Goal: Information Seeking & Learning: Learn about a topic

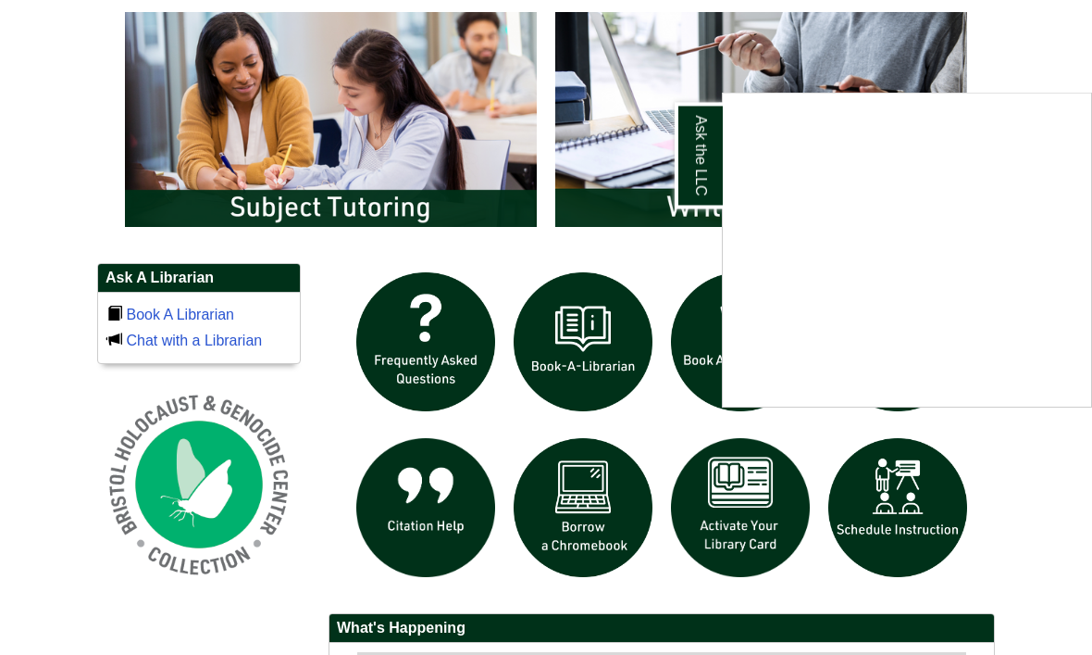
scroll to position [1043, 0]
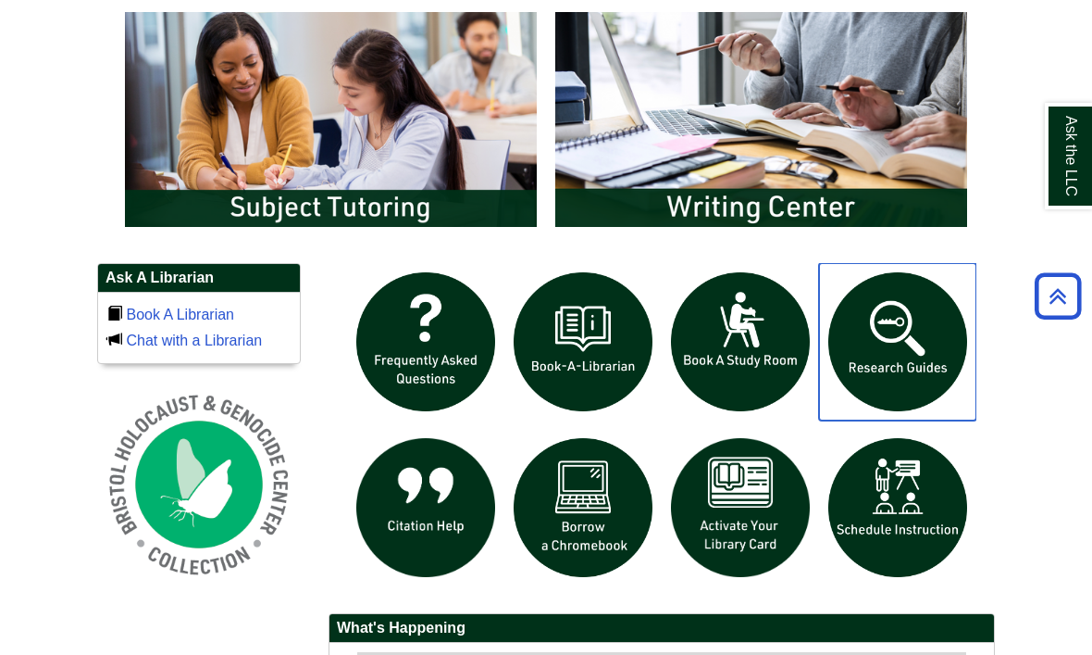
click at [893, 387] on img "slideshow" at bounding box center [897, 341] width 157 height 157
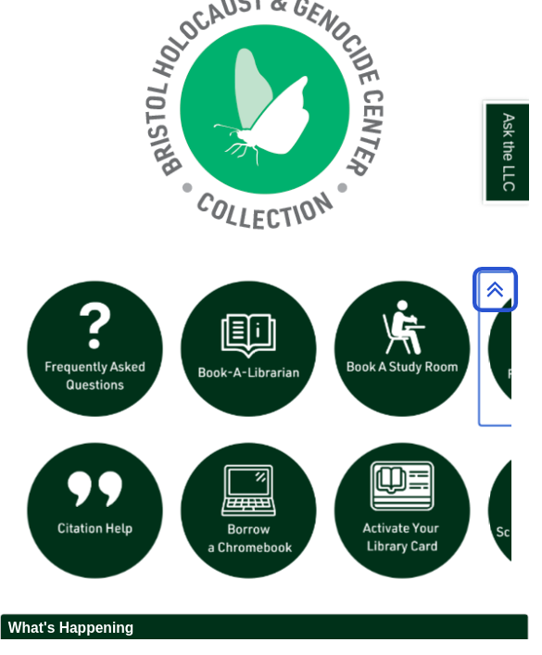
scroll to position [330, 540]
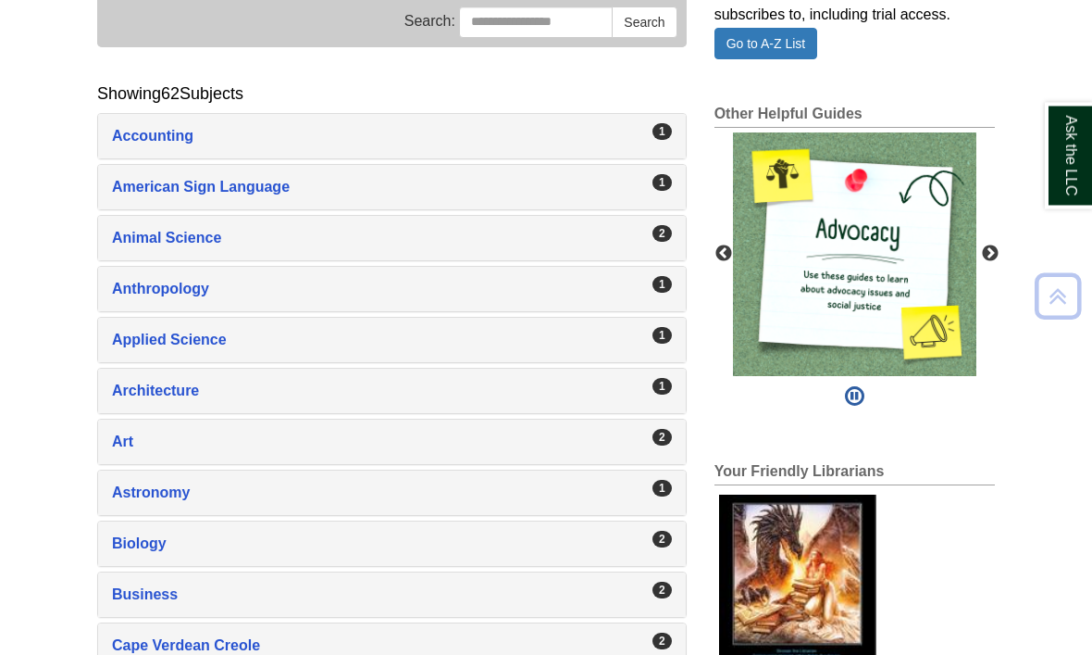
scroll to position [312, 0]
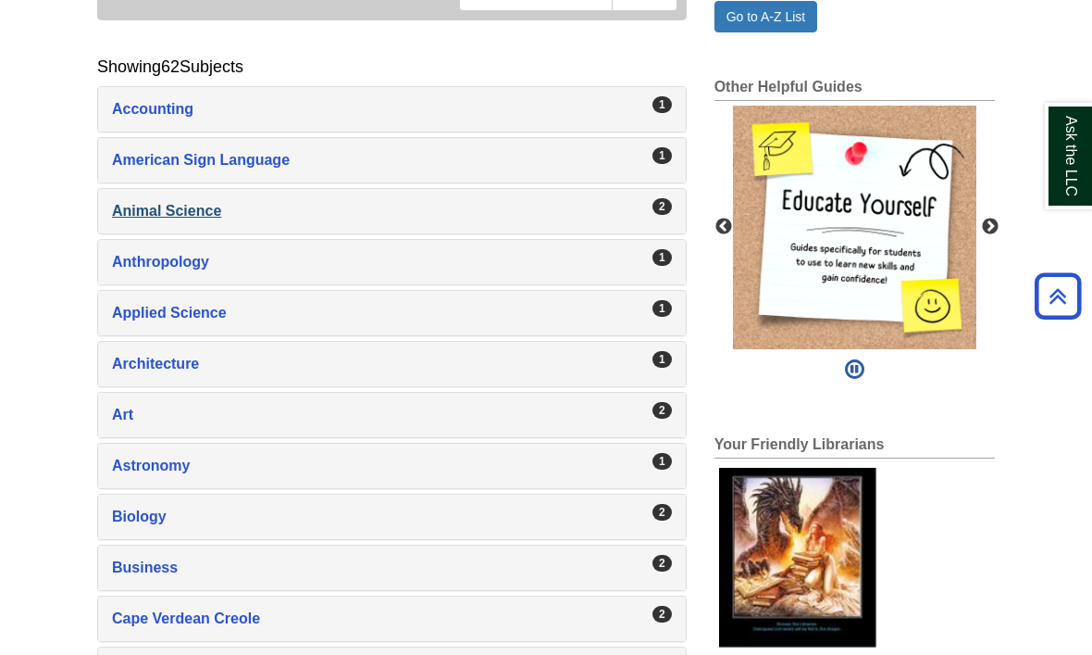
click at [147, 224] on div "Animal Science , 2 guides" at bounding box center [392, 211] width 560 height 26
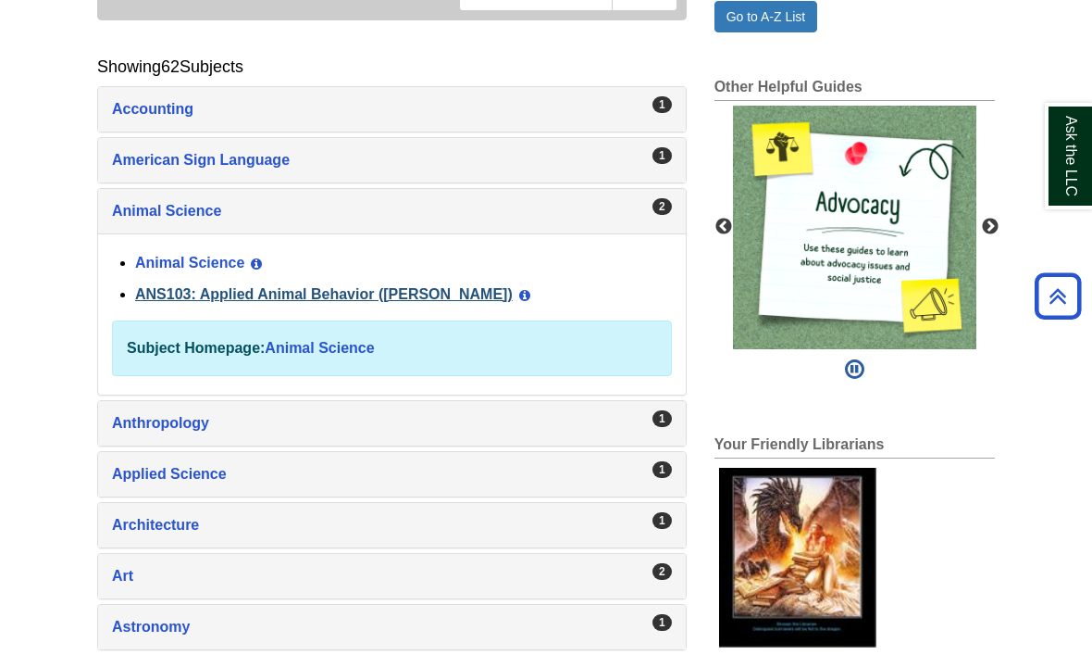
click at [154, 302] on link "ANS103: Applied Animal Behavior ([PERSON_NAME])" at bounding box center [324, 294] width 378 height 16
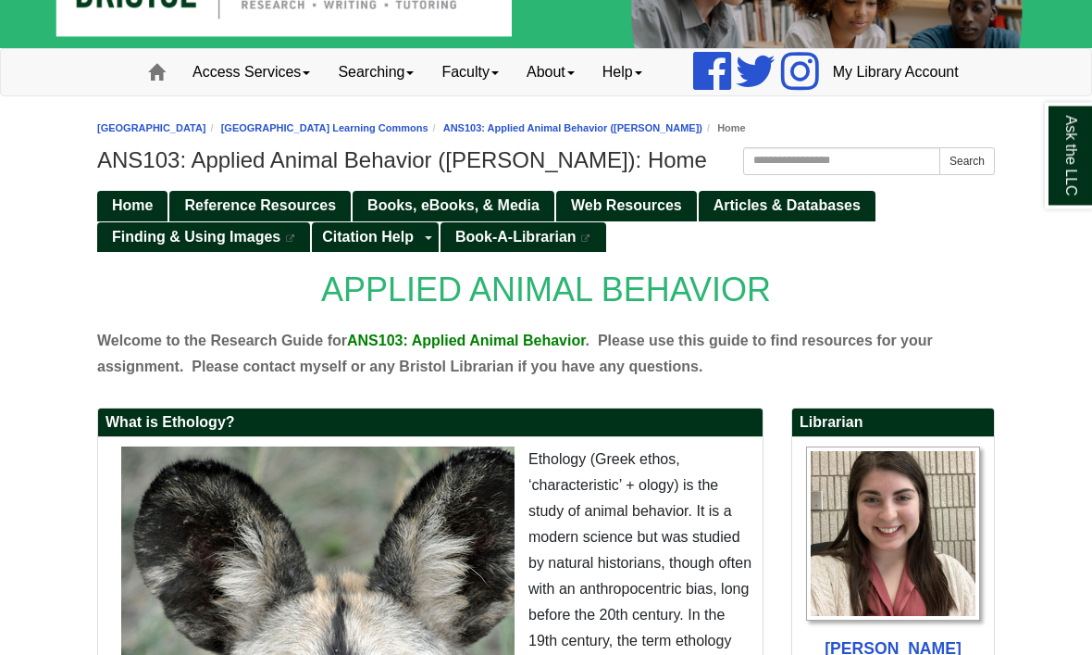
scroll to position [69, 0]
click at [218, 213] on span "Reference Resources" at bounding box center [260, 205] width 152 height 16
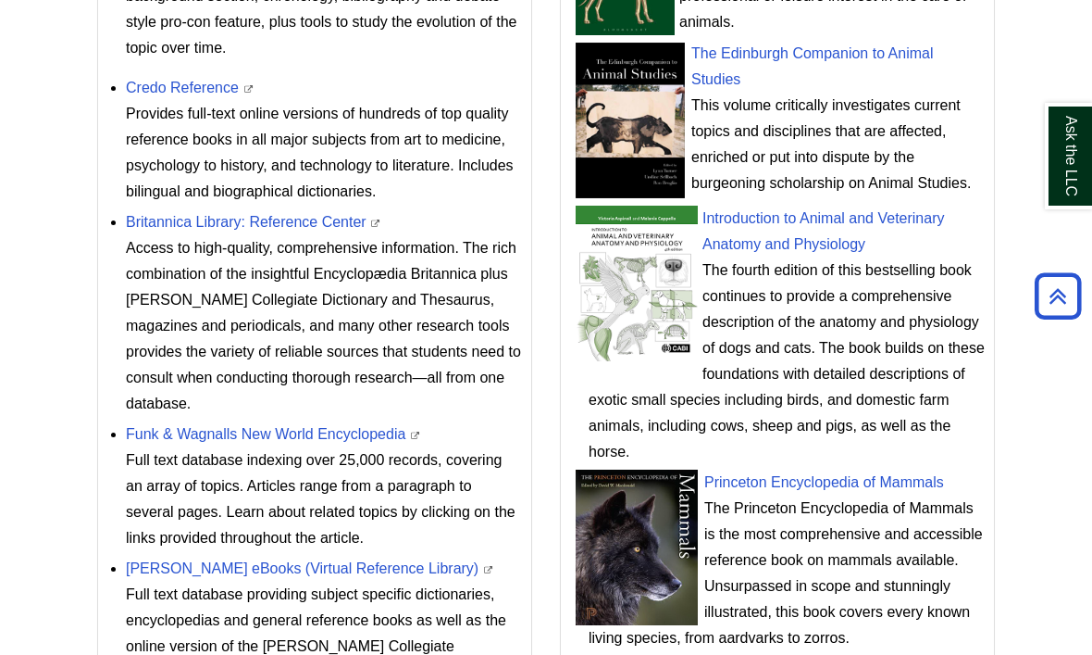
scroll to position [924, 0]
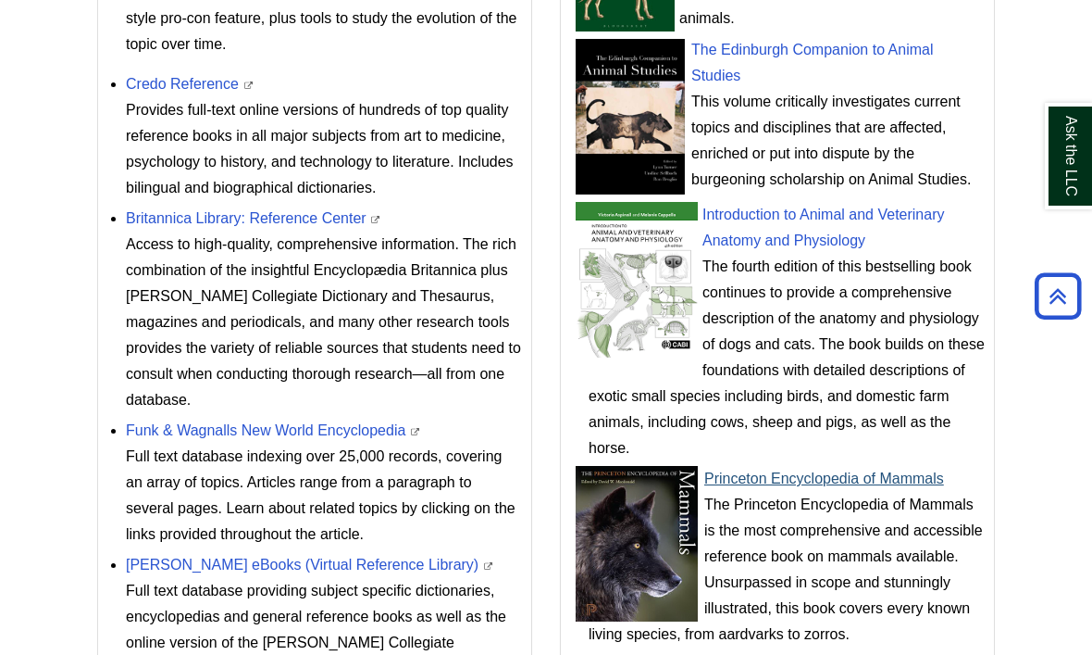
click at [791, 486] on link "Princeton Encyclopedia of Mammals" at bounding box center [825, 478] width 240 height 16
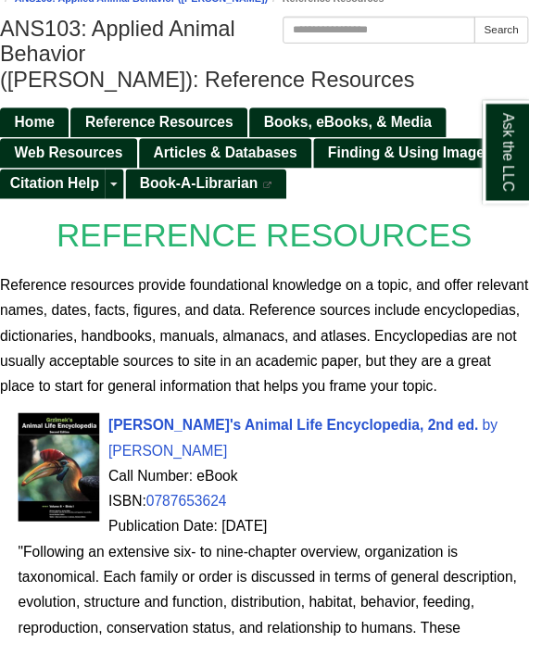
scroll to position [0, 0]
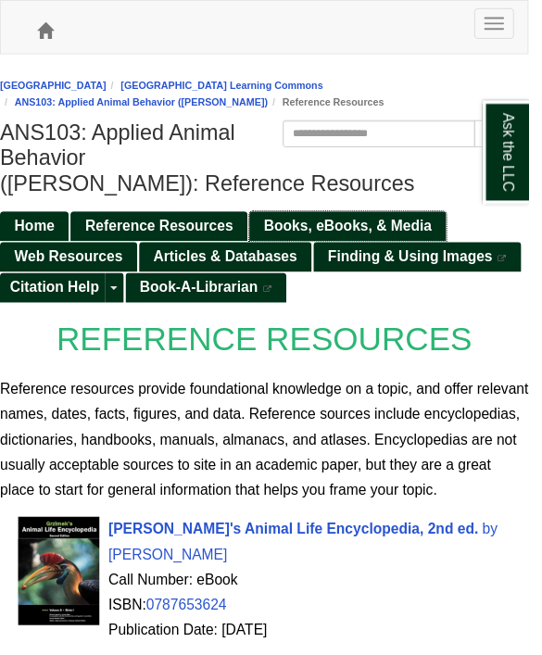
click at [336, 230] on span "Books, eBooks, & Media" at bounding box center [356, 231] width 172 height 16
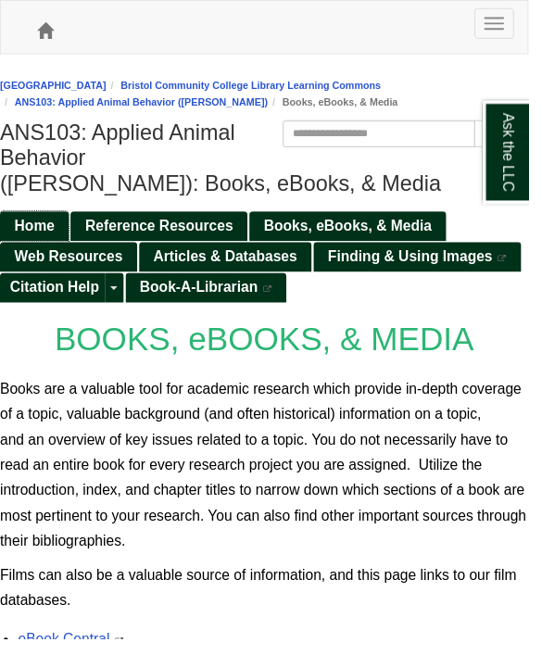
click at [51, 230] on span "Home" at bounding box center [35, 231] width 41 height 16
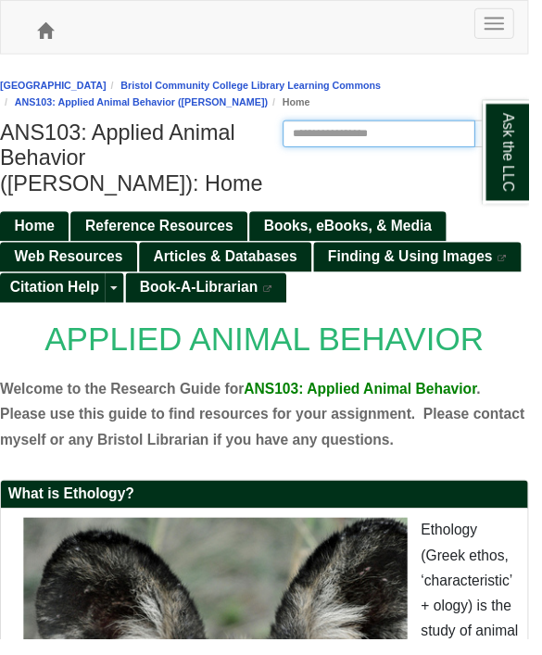
click at [390, 142] on input "Search this Guide" at bounding box center [388, 137] width 197 height 28
type input "*"
click at [320, 223] on span "Books, eBooks, & Media" at bounding box center [356, 231] width 172 height 16
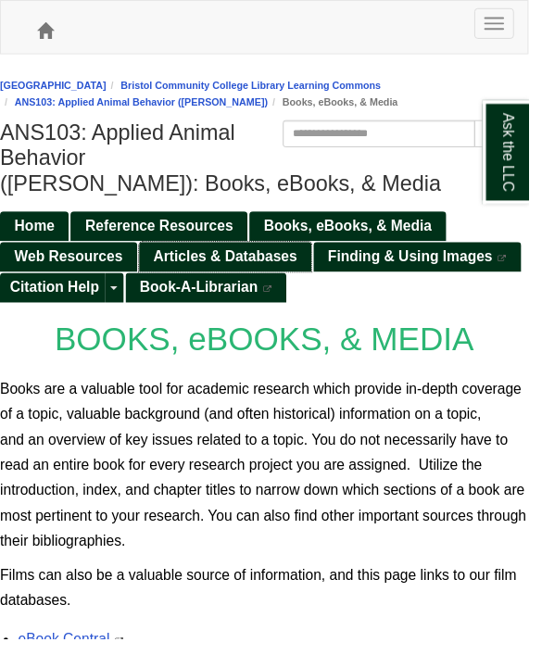
click at [261, 270] on span "Articles & Databases" at bounding box center [230, 263] width 147 height 16
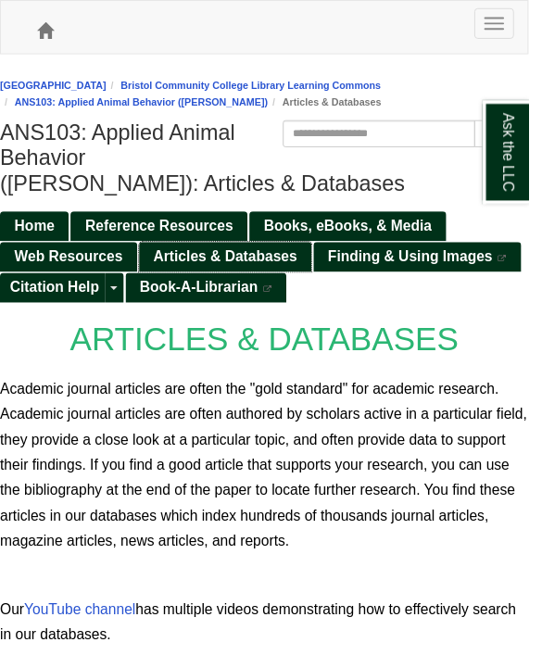
click at [250, 257] on span "Articles & Databases" at bounding box center [230, 263] width 147 height 16
click at [191, 239] on span "Reference Resources" at bounding box center [163, 231] width 152 height 16
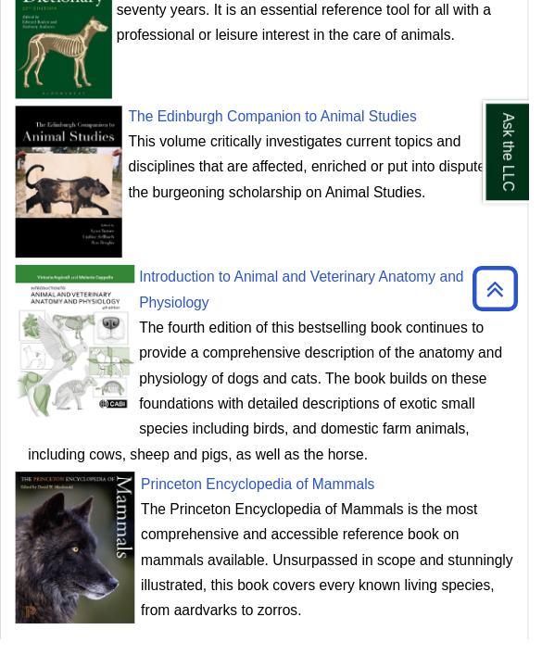
scroll to position [1734, 0]
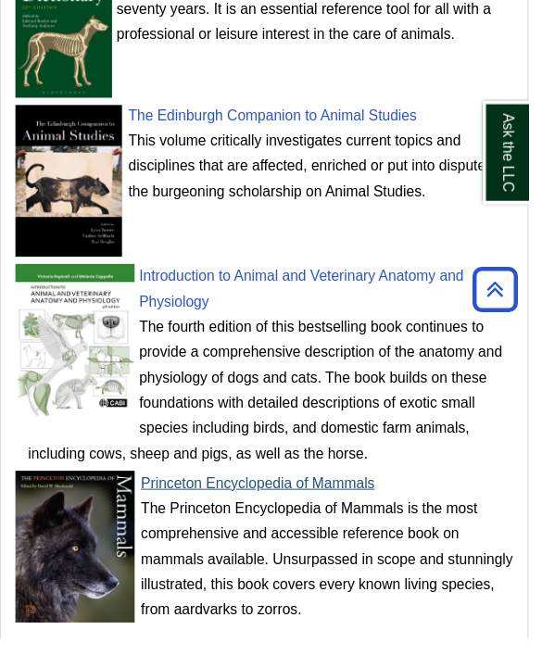
click at [230, 503] on link "Princeton Encyclopedia of Mammals" at bounding box center [264, 495] width 240 height 16
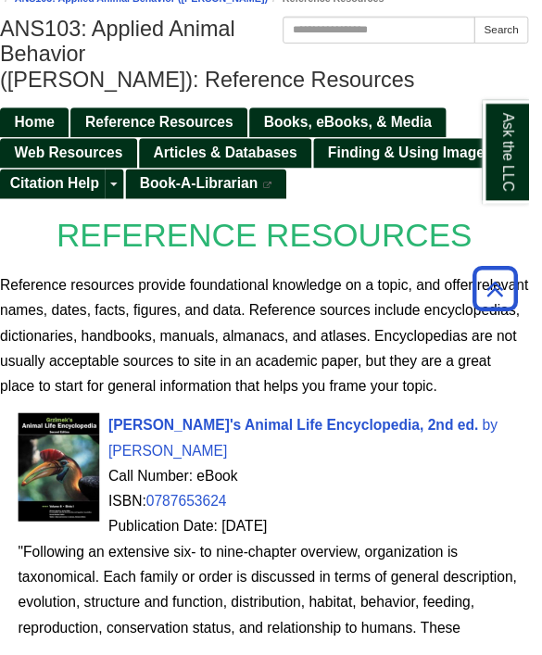
scroll to position [107, 0]
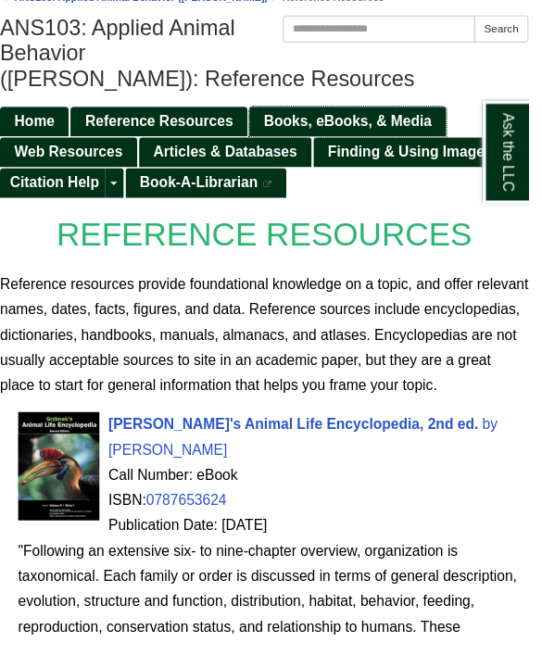
click at [354, 121] on span "Books, eBooks, & Media" at bounding box center [356, 124] width 172 height 16
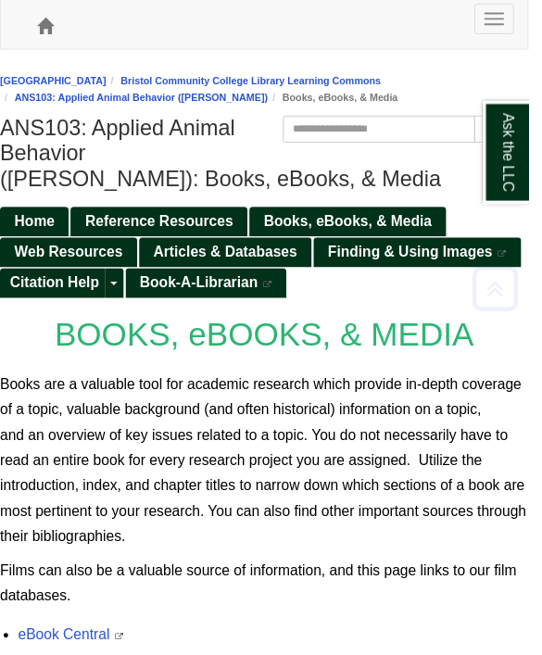
scroll to position [5, 0]
click at [227, 261] on span "Articles & Databases" at bounding box center [230, 258] width 147 height 16
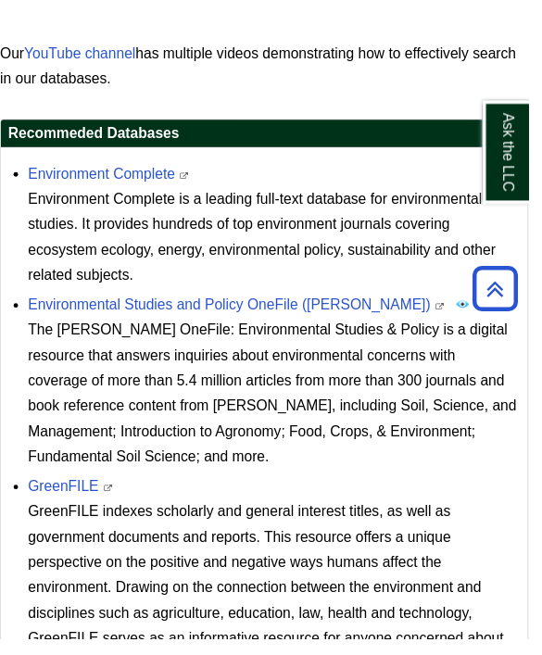
scroll to position [570, 0]
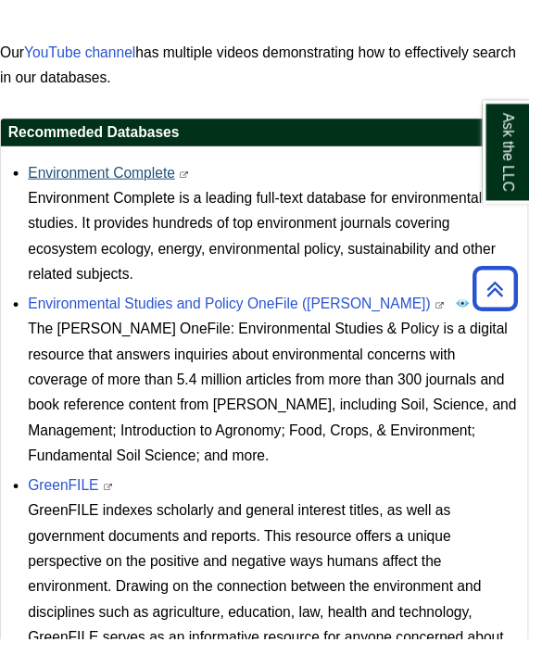
click at [105, 169] on link "Environment Complete" at bounding box center [104, 177] width 151 height 16
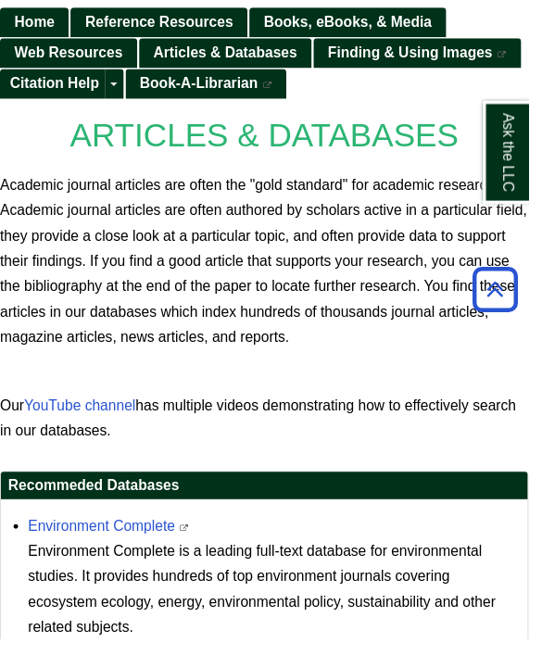
scroll to position [0, 0]
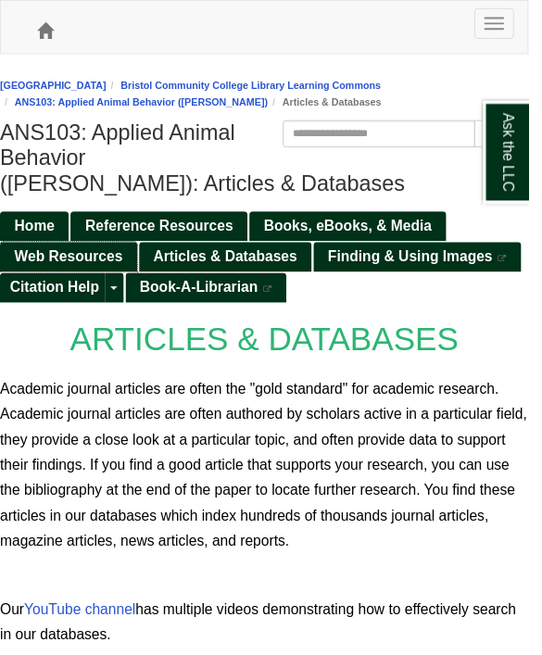
click at [85, 259] on span "Web Resources" at bounding box center [70, 263] width 111 height 16
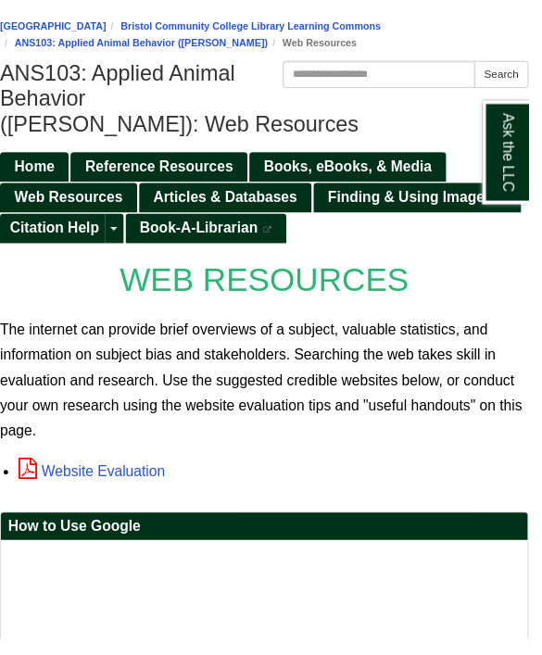
scroll to position [56, 0]
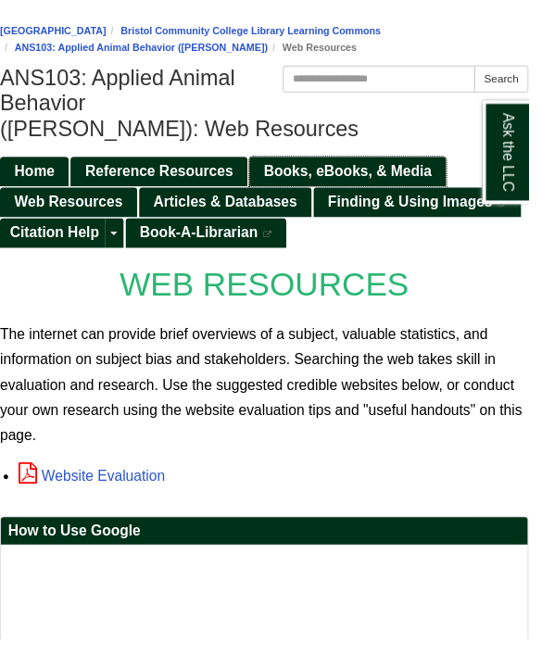
click at [309, 170] on span "Books, eBooks, & Media" at bounding box center [356, 176] width 172 height 16
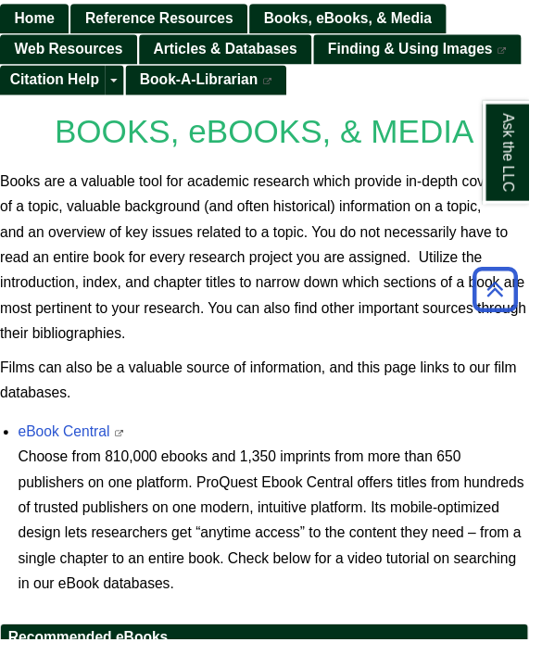
scroll to position [356, 0]
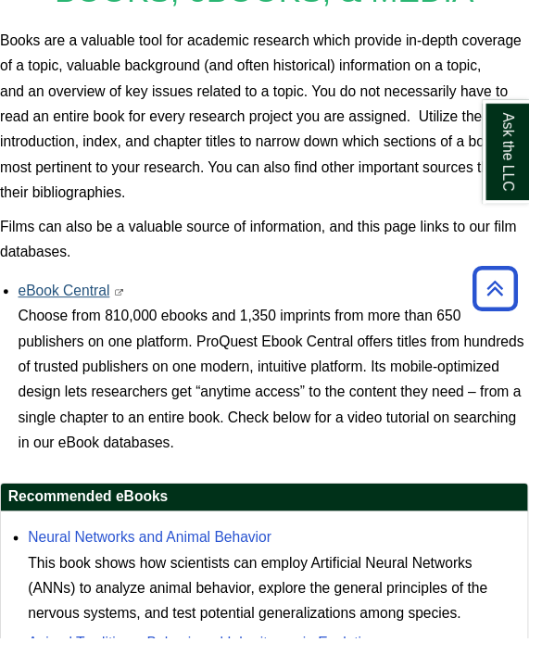
click at [70, 300] on link "eBook Central" at bounding box center [66, 299] width 94 height 16
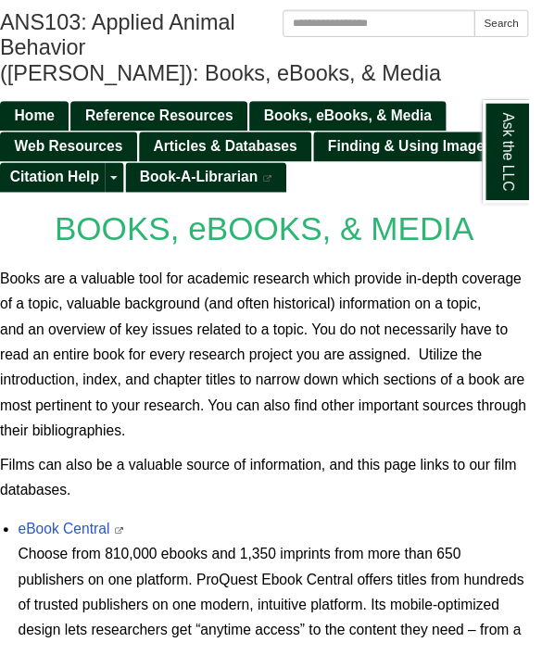
scroll to position [114, 0]
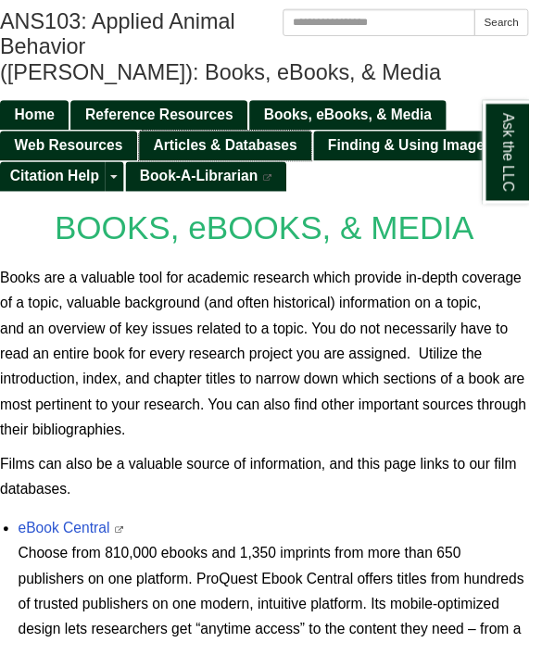
click at [239, 154] on span "Articles & Databases" at bounding box center [230, 149] width 147 height 16
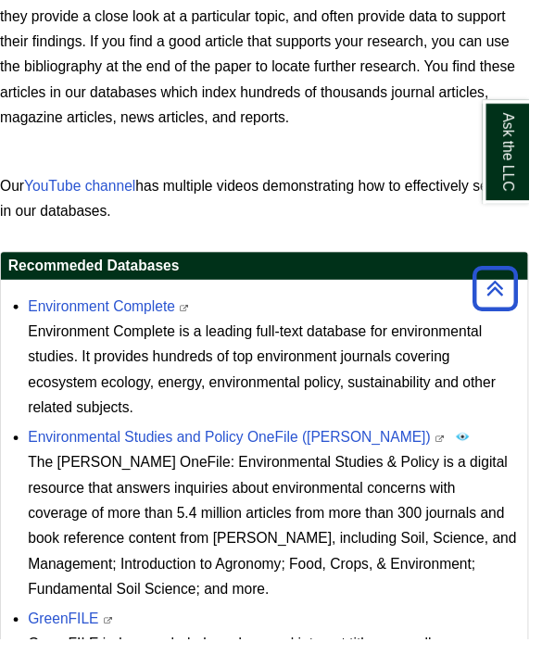
scroll to position [366, 0]
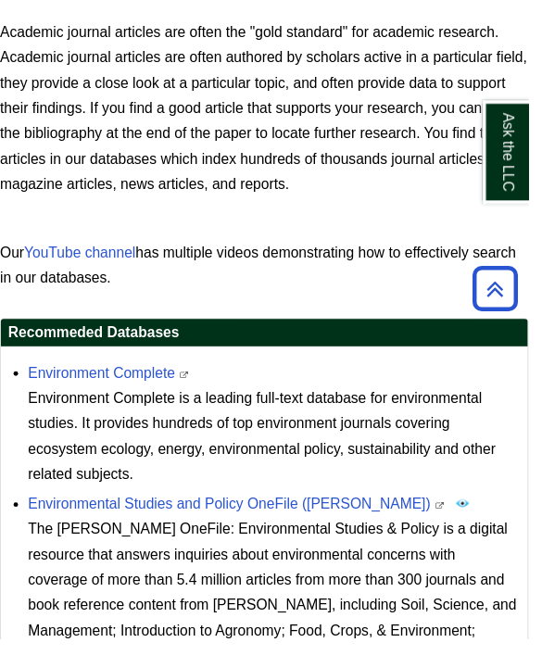
click at [164, 530] on div "The Gale OneFile: Environmental Studies & Policy is a digital resource that ans…" at bounding box center [280, 608] width 503 height 156
click at [164, 528] on div "Environmental Studies and Policy OneFile (Gale) This link opens in a new window…" at bounding box center [280, 594] width 503 height 181
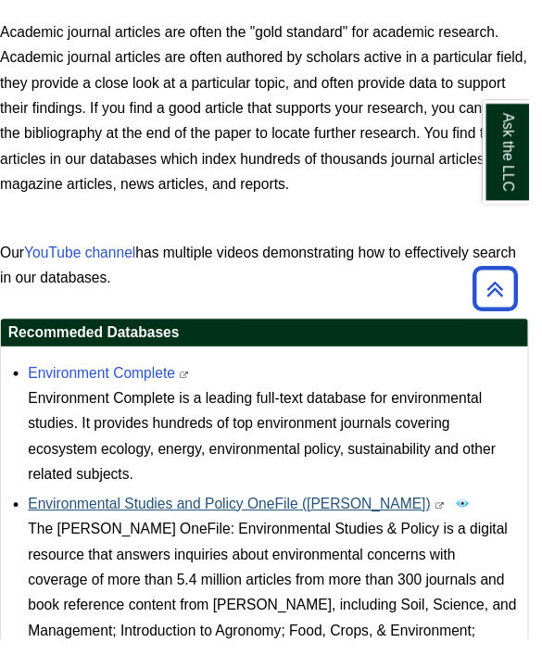
click at [150, 512] on link "Environmental Studies and Policy OneFile (Gale)" at bounding box center [235, 516] width 413 height 16
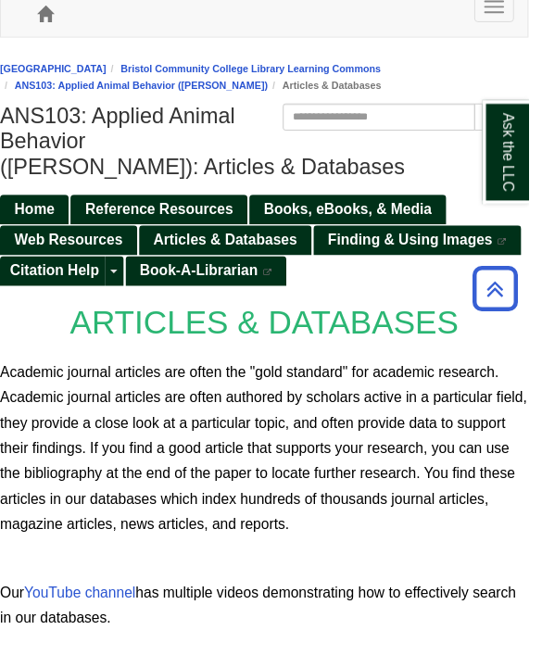
scroll to position [0, 0]
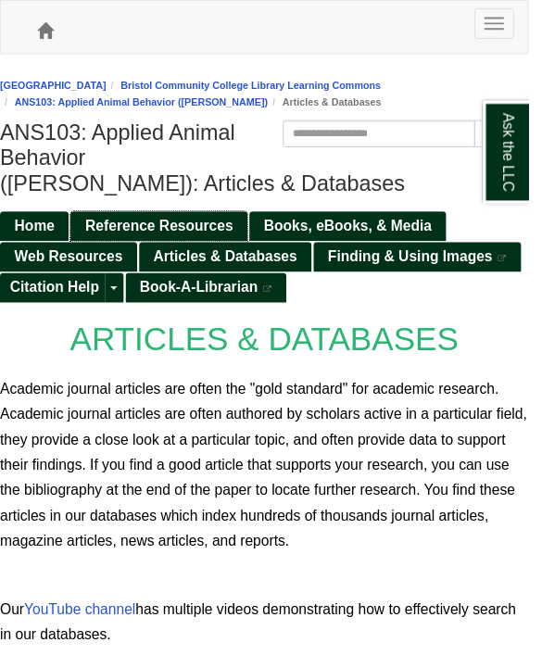
click at [149, 234] on span "Reference Resources" at bounding box center [163, 231] width 152 height 16
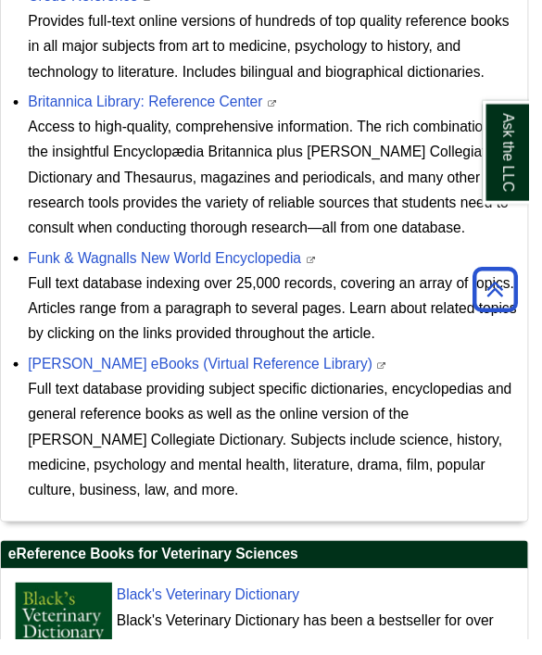
scroll to position [1079, 0]
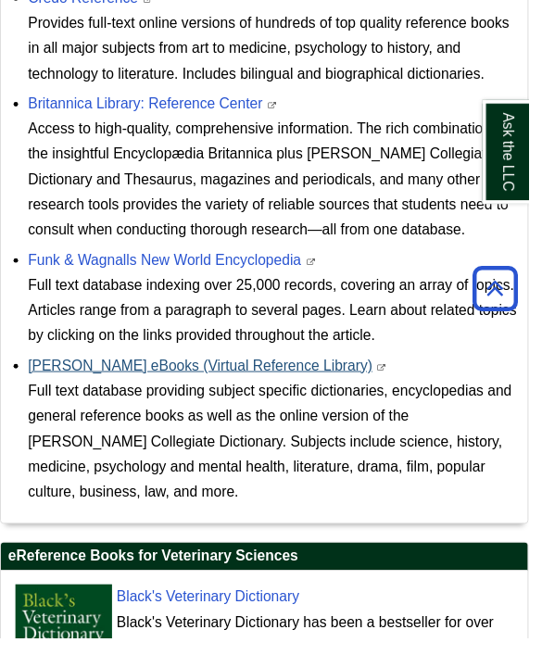
click at [161, 377] on link "[PERSON_NAME] eBooks (Virtual Reference Library)" at bounding box center [205, 375] width 353 height 16
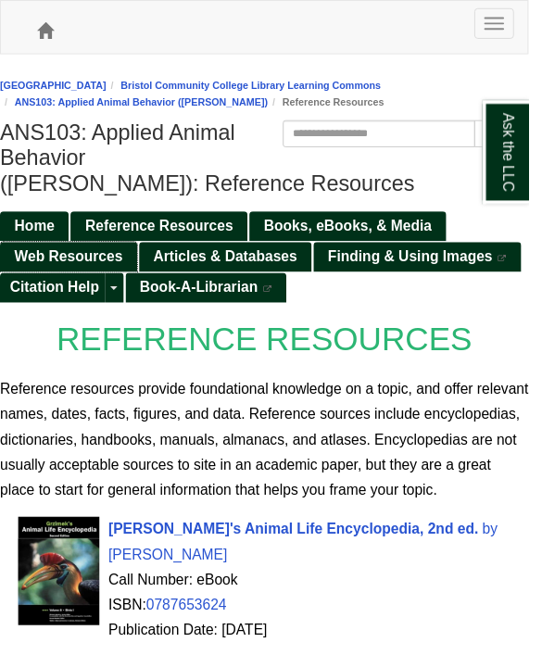
click at [78, 270] on span "Web Resources" at bounding box center [70, 263] width 111 height 16
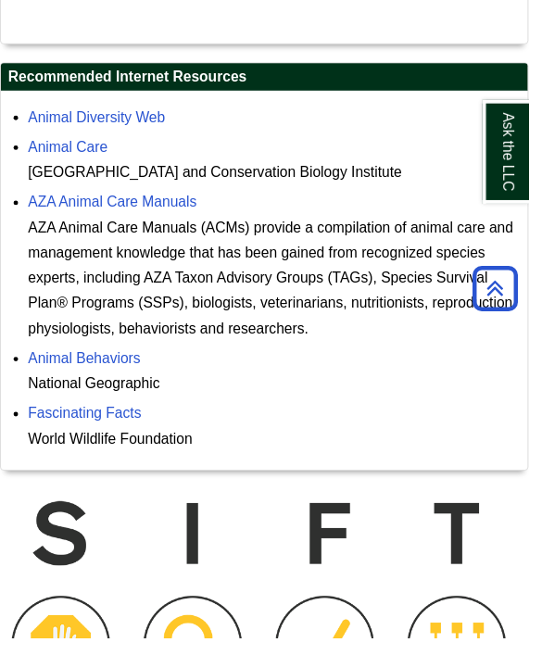
scroll to position [880, 0]
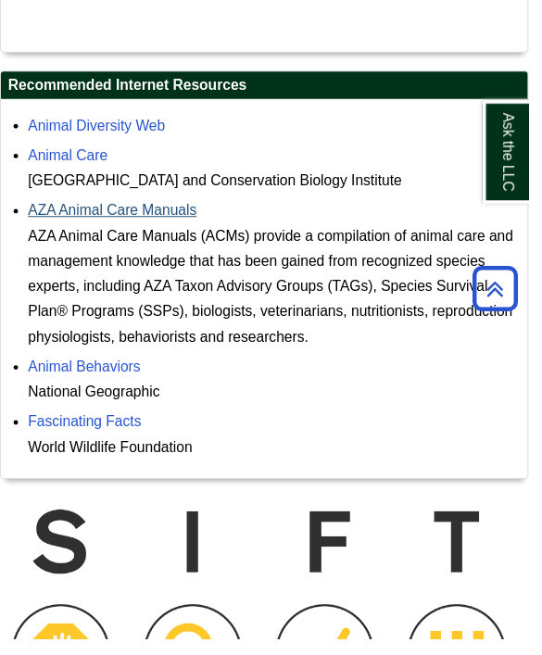
click at [182, 221] on link "AZA Animal Care Manuals" at bounding box center [115, 215] width 173 height 16
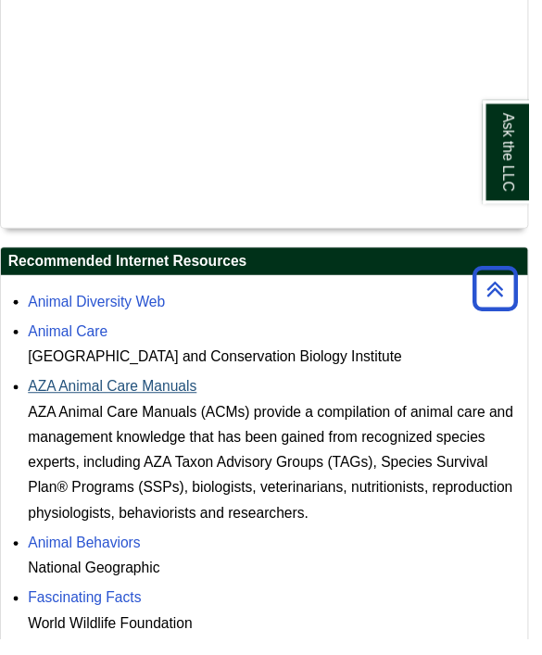
scroll to position [701, 0]
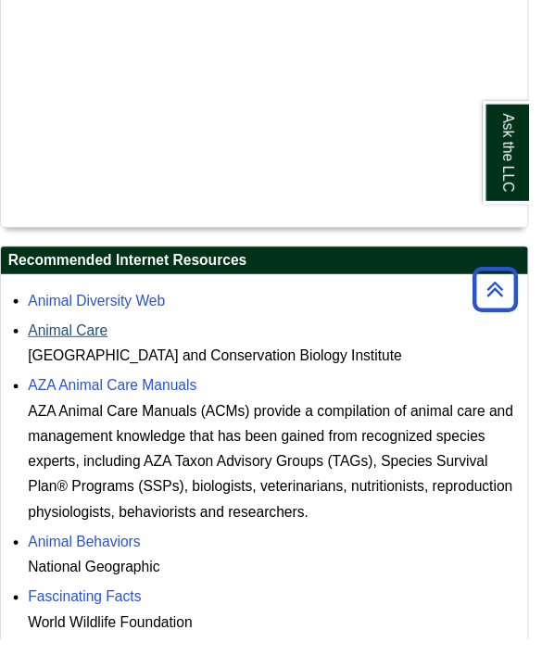
click at [97, 343] on link "Animal Care" at bounding box center [69, 339] width 81 height 16
